Goal: Find specific page/section

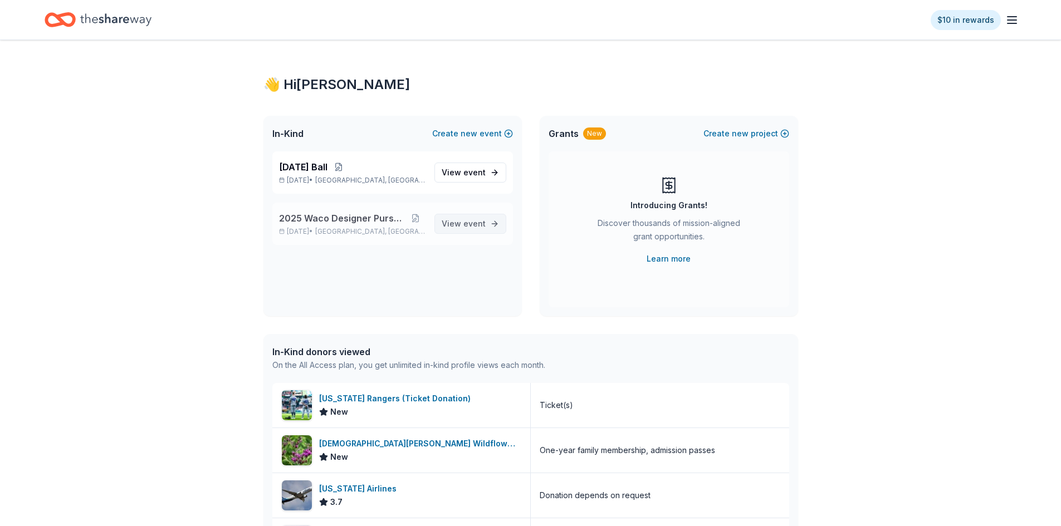
click at [476, 227] on span "event" at bounding box center [474, 223] width 22 height 9
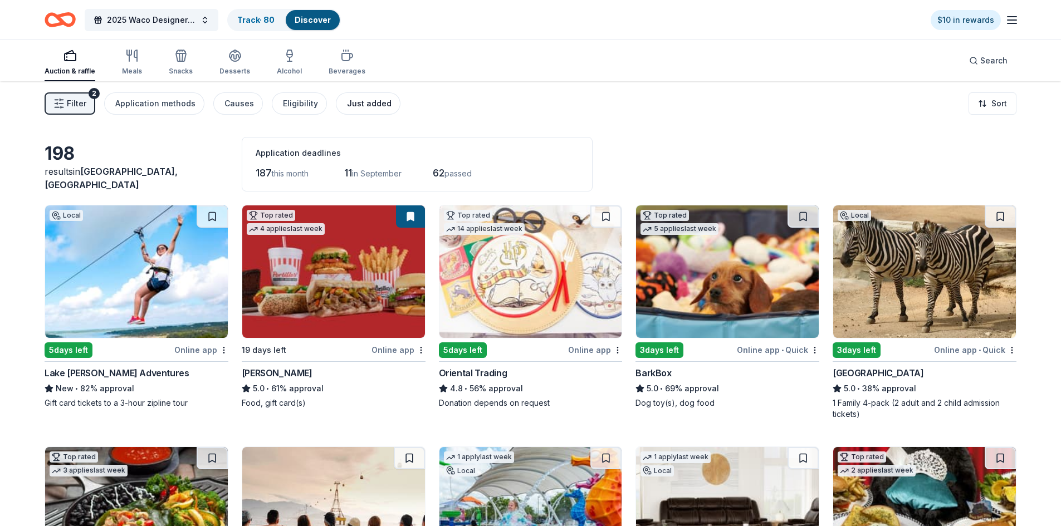
click at [351, 107] on div "Just added" at bounding box center [369, 103] width 45 height 13
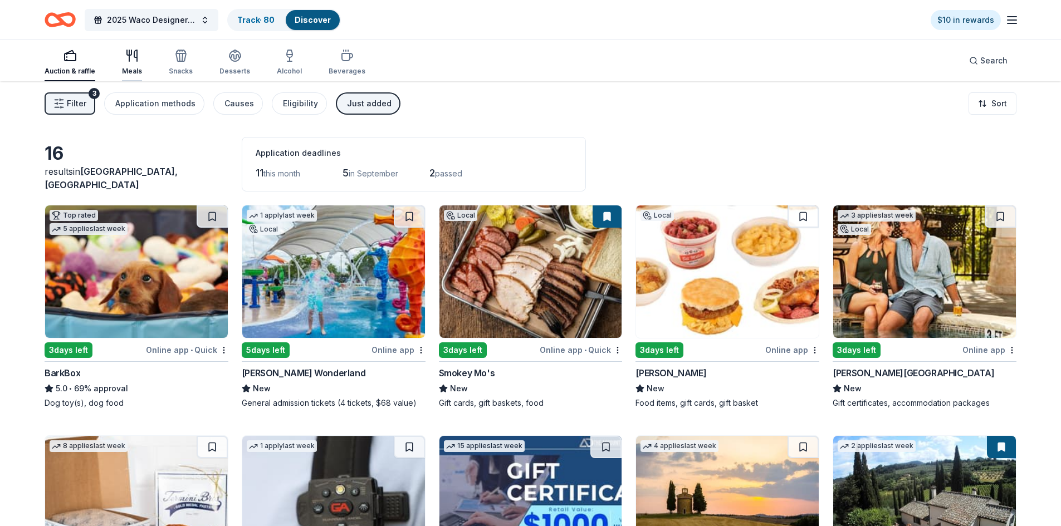
click at [130, 57] on icon "button" at bounding box center [131, 55] width 13 height 13
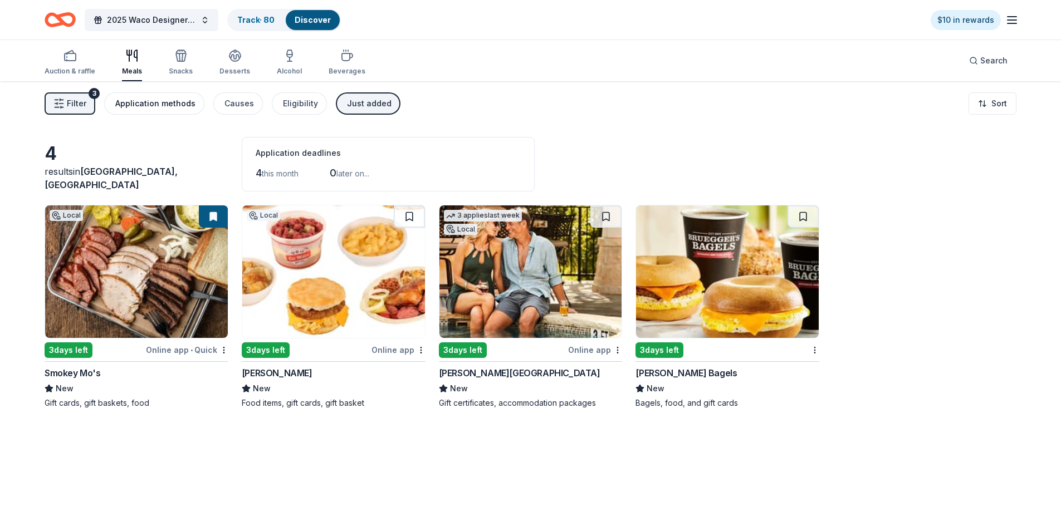
click at [155, 102] on div "Application methods" at bounding box center [155, 103] width 80 height 13
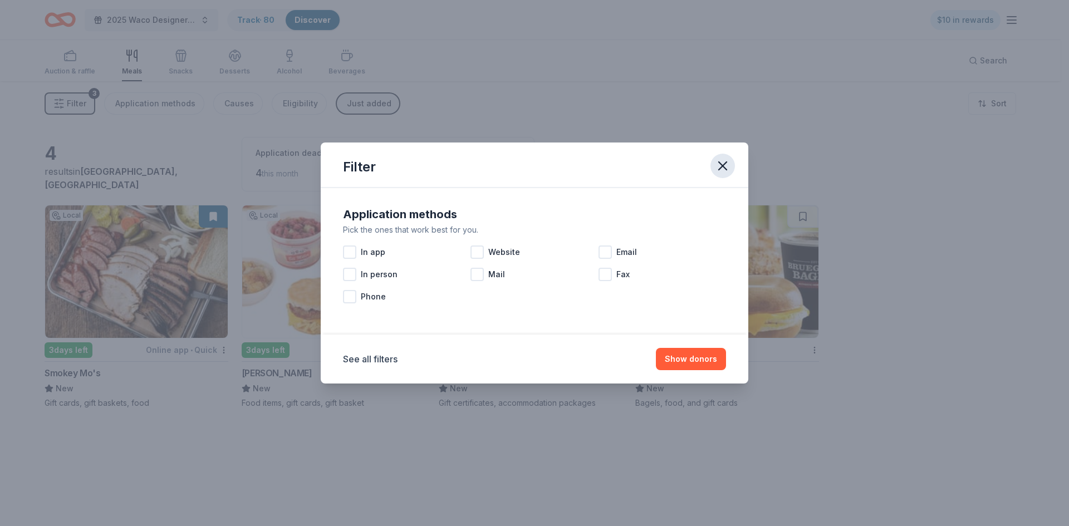
click at [724, 166] on icon "button" at bounding box center [723, 166] width 16 height 16
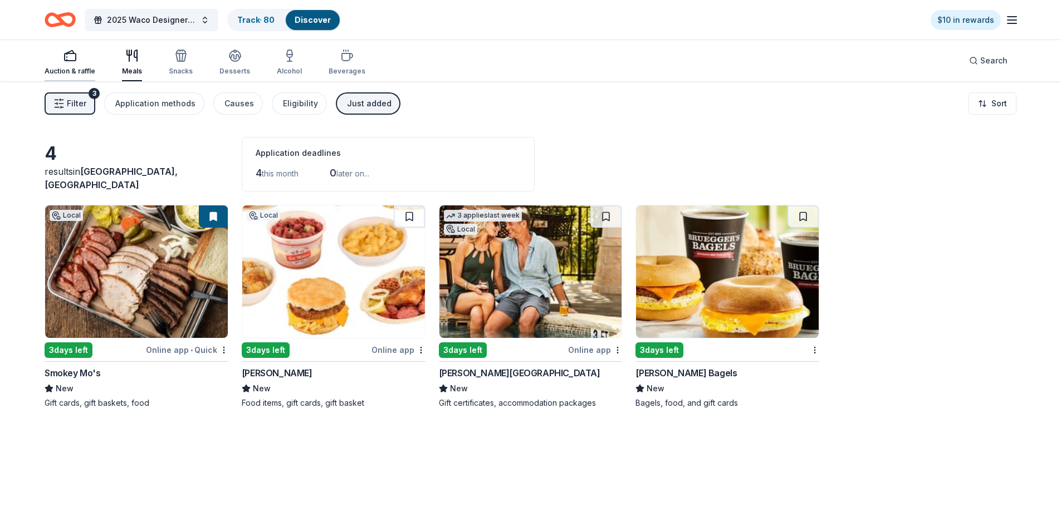
click at [65, 57] on icon "button" at bounding box center [69, 55] width 13 height 13
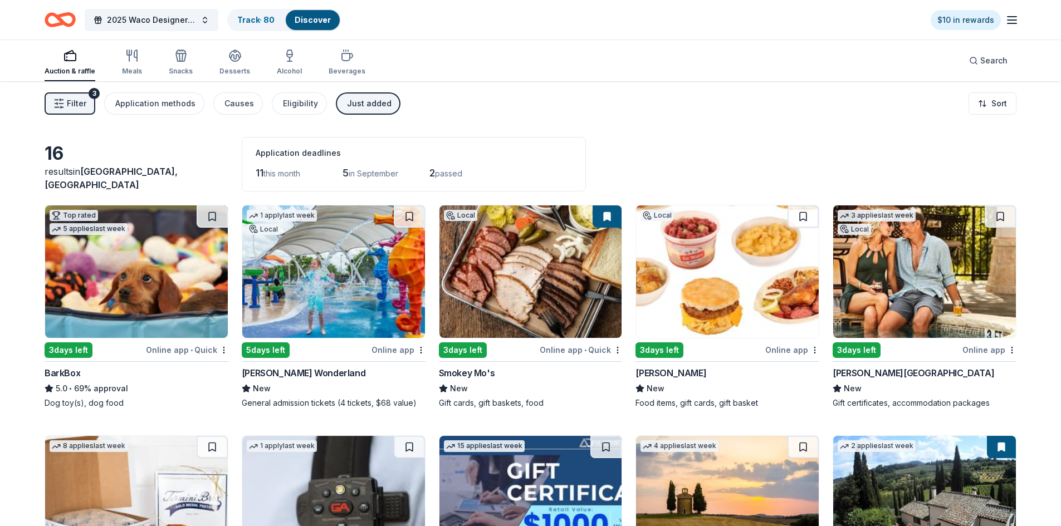
click at [82, 99] on span "Filter" at bounding box center [76, 103] width 19 height 13
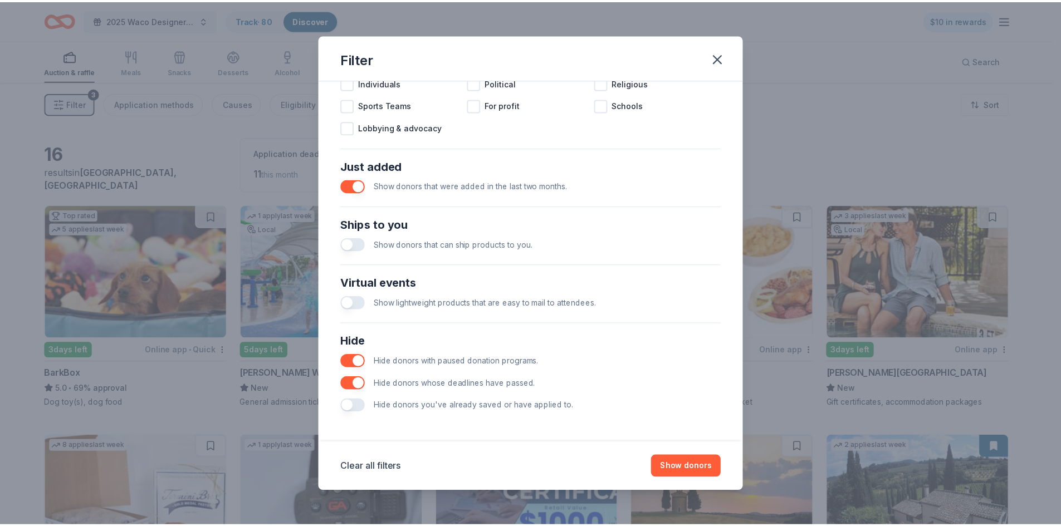
scroll to position [370, 0]
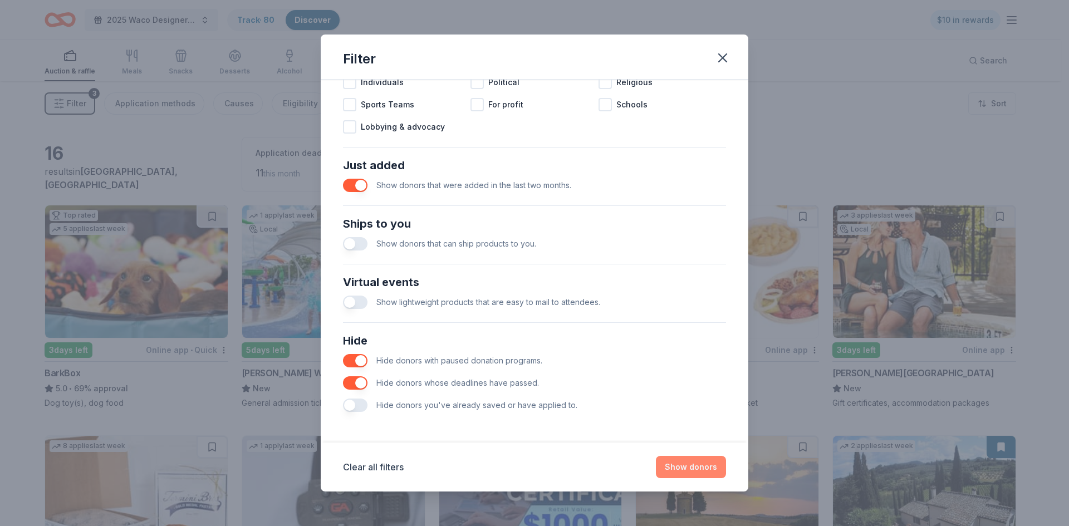
click at [700, 467] on button "Show donors" at bounding box center [691, 467] width 70 height 22
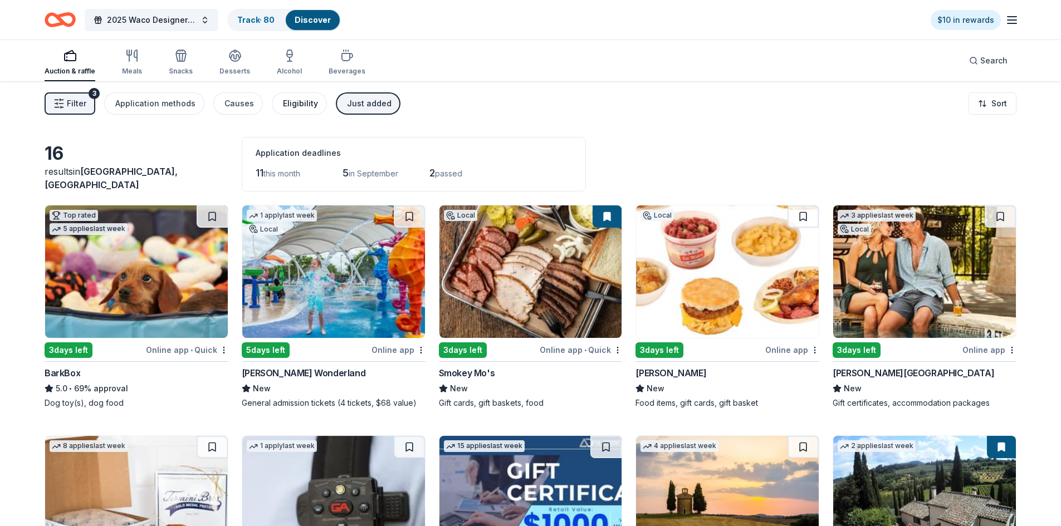
click at [292, 103] on div "Eligibility" at bounding box center [300, 103] width 35 height 13
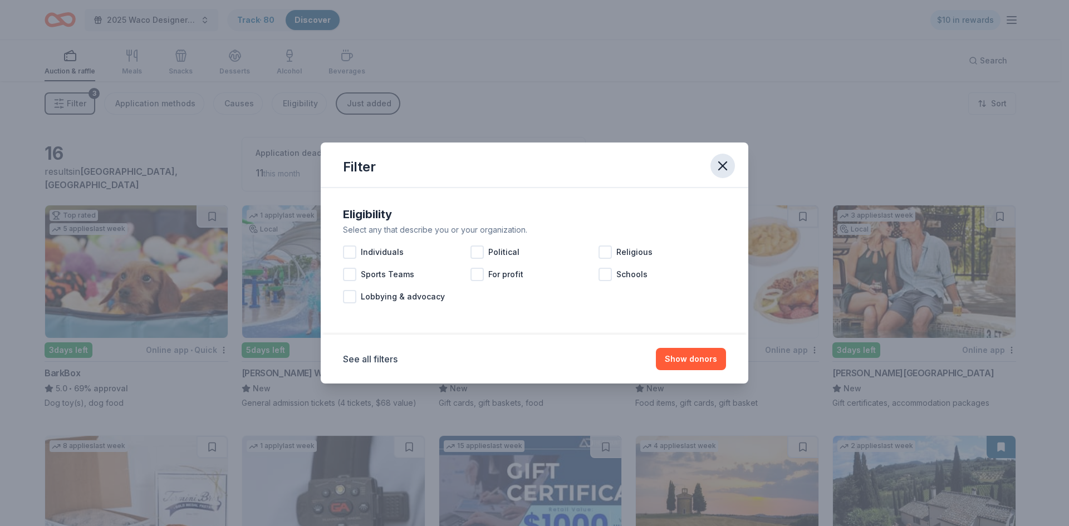
click at [718, 159] on icon "button" at bounding box center [723, 166] width 16 height 16
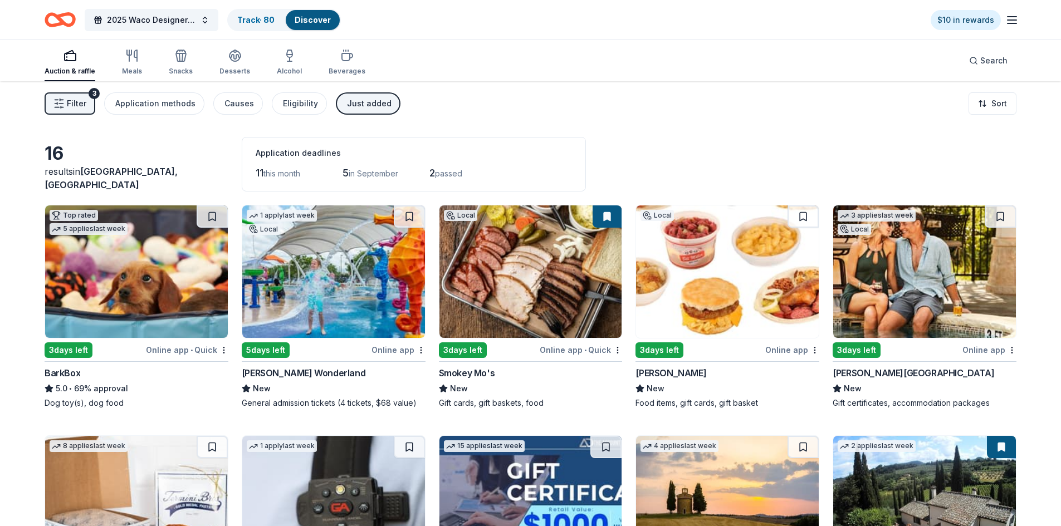
click at [311, 19] on link "Discover" at bounding box center [313, 19] width 36 height 9
click at [312, 18] on link "Discover" at bounding box center [313, 19] width 36 height 9
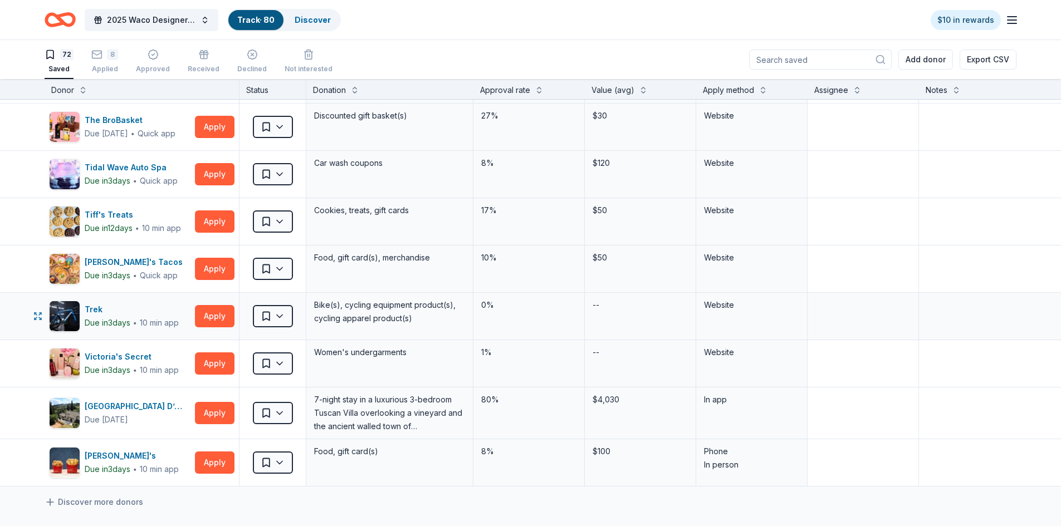
scroll to position [3062, 0]
